Goal: Task Accomplishment & Management: Complete application form

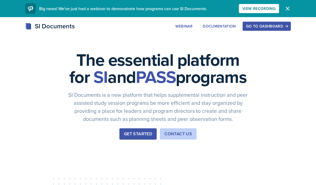
click at [269, 30] on button "Go to Dashboard" at bounding box center [266, 26] width 48 height 9
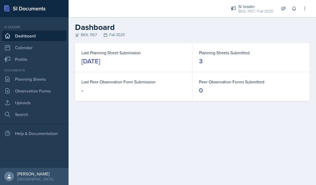
click at [295, 10] on icon at bounding box center [293, 8] width 5 height 5
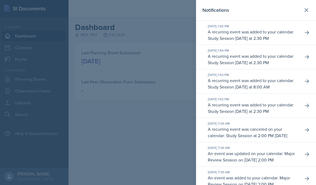
click at [131, 126] on div at bounding box center [158, 92] width 316 height 185
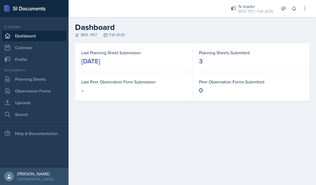
click at [45, 77] on link "Planning Sheets" at bounding box center [34, 79] width 64 height 11
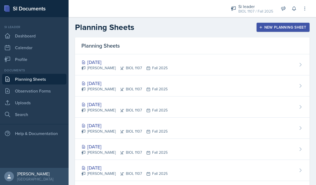
click at [48, 95] on link "Observation Forms" at bounding box center [34, 91] width 64 height 11
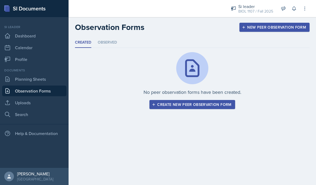
click at [47, 75] on link "Planning Sheets" at bounding box center [34, 79] width 64 height 11
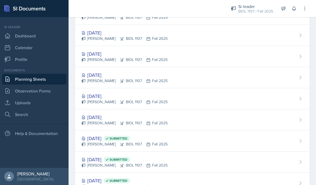
scroll to position [430, 0]
click at [109, 120] on div "[DATE]" at bounding box center [124, 117] width 86 height 7
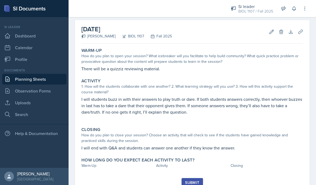
scroll to position [21, 0]
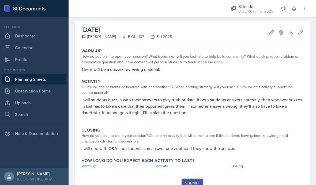
click at [44, 74] on link "Planning Sheets" at bounding box center [34, 79] width 64 height 11
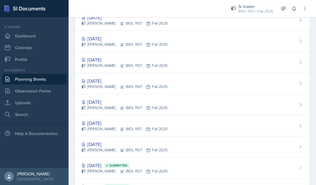
scroll to position [416, 0]
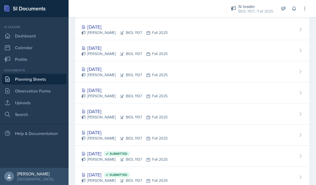
click at [114, 109] on div "[DATE]" at bounding box center [124, 111] width 86 height 7
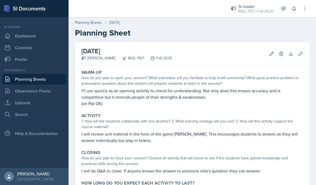
click at [233, 34] on h2 "Planning Sheet" at bounding box center [192, 33] width 234 height 10
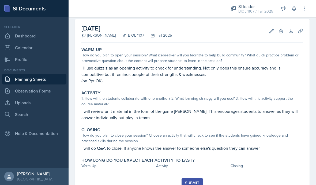
scroll to position [22, 0]
click at [272, 32] on icon at bounding box center [270, 31] width 5 height 5
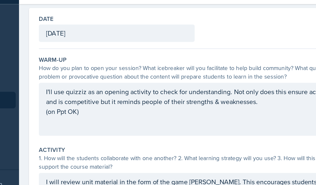
click at [81, 68] on div "I'll use quizziz as an opening activity to check for understanding. Not only do…" at bounding box center [181, 85] width 200 height 34
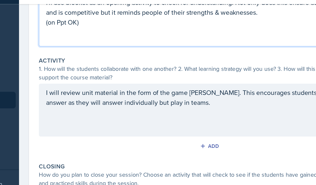
scroll to position [80, 0]
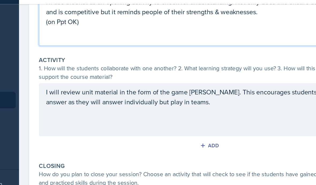
click at [162, 48] on div "Activity Required 1. How will the students collaborate with one another? 2. Wha…" at bounding box center [191, 82] width 221 height 68
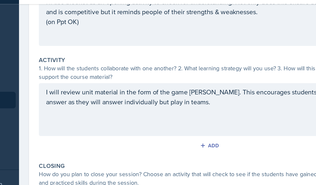
click at [131, 56] on div "1. How will the students collaborate with one another? 2. What learning strateg…" at bounding box center [181, 61] width 200 height 11
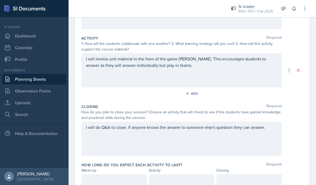
scroll to position [95, 0]
click at [108, 175] on div at bounding box center [113, 179] width 65 height 11
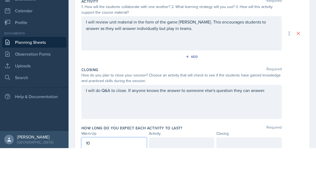
scroll to position [22, 0]
click at [171, 174] on div at bounding box center [181, 179] width 65 height 11
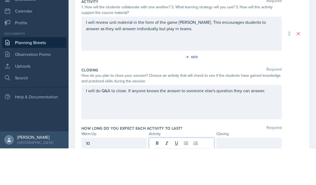
click at [243, 174] on div at bounding box center [248, 179] width 65 height 11
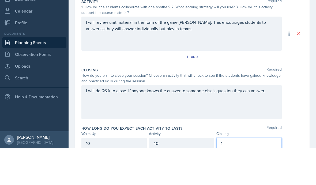
click at [123, 162] on label "How long do you expect each activity to last?" at bounding box center [131, 164] width 101 height 5
click at [242, 174] on div "1" at bounding box center [248, 179] width 65 height 11
click at [294, 122] on div "I will do Q&A to close. If anyone knows the answer to someone else's question t…" at bounding box center [191, 139] width 221 height 34
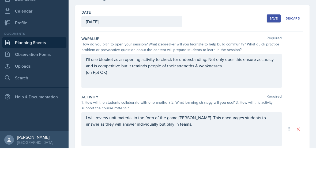
scroll to position [0, 0]
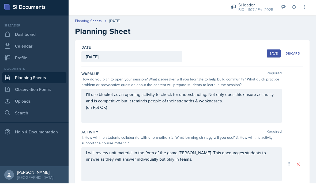
click at [274, 53] on div "Save" at bounding box center [273, 55] width 8 height 4
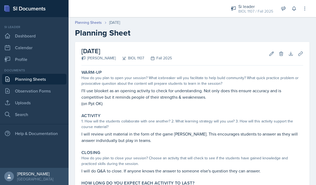
click at [35, 91] on link "Observation Forms" at bounding box center [34, 91] width 64 height 11
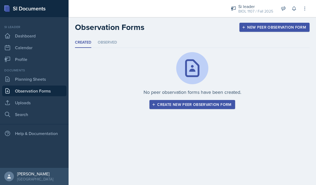
click at [50, 82] on link "Planning Sheets" at bounding box center [34, 79] width 64 height 11
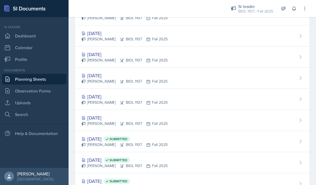
scroll to position [430, 0]
